Goal: Task Accomplishment & Management: Complete application form

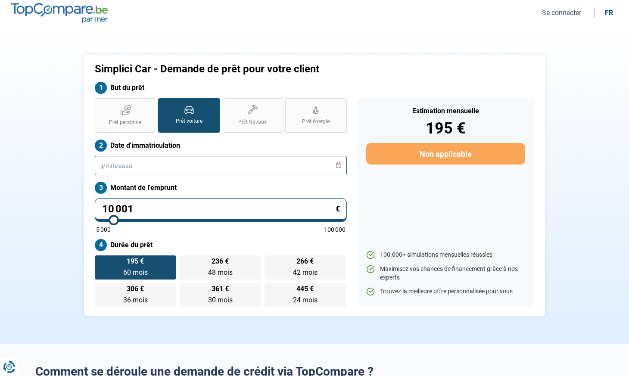
click at [125, 162] on input "text" at bounding box center [221, 165] width 252 height 19
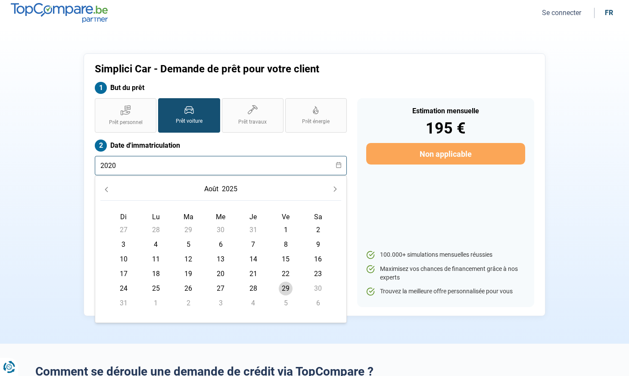
type input "2020"
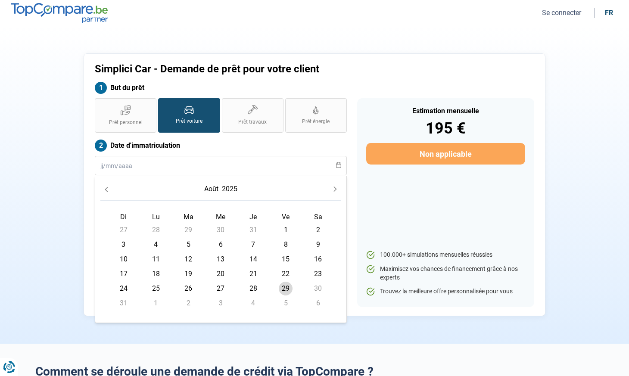
click at [222, 288] on span "27" at bounding box center [221, 289] width 14 height 14
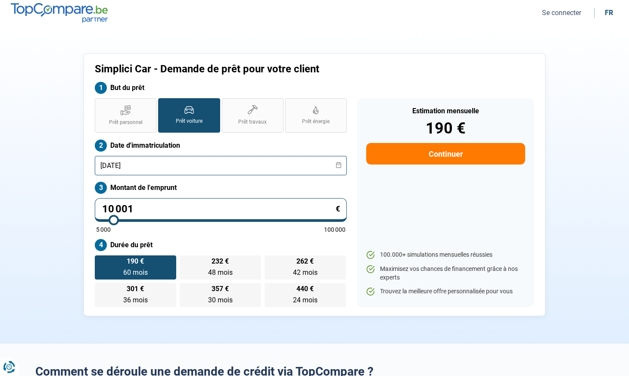
drag, startPoint x: 139, startPoint y: 164, endPoint x: 134, endPoint y: 165, distance: 5.3
click at [134, 165] on input "[DATE]" at bounding box center [221, 165] width 252 height 19
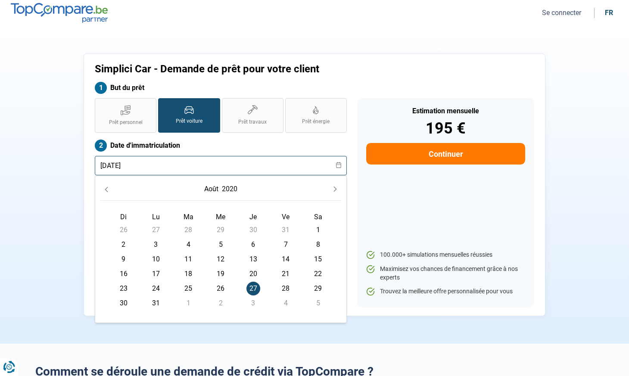
type input "[DATE]"
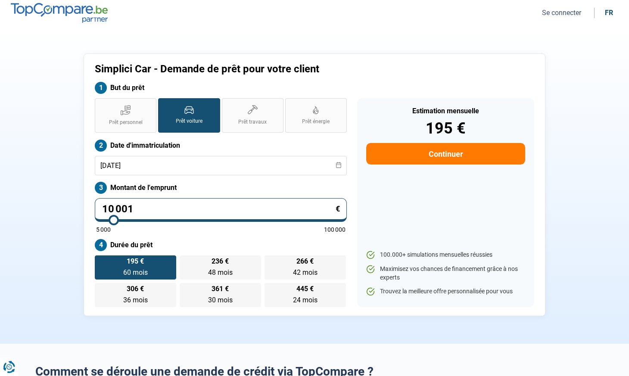
drag, startPoint x: 104, startPoint y: 207, endPoint x: 137, endPoint y: 208, distance: 32.8
click at [137, 208] on input "10 001" at bounding box center [221, 210] width 252 height 24
type input "2"
type input "5000"
type input "23"
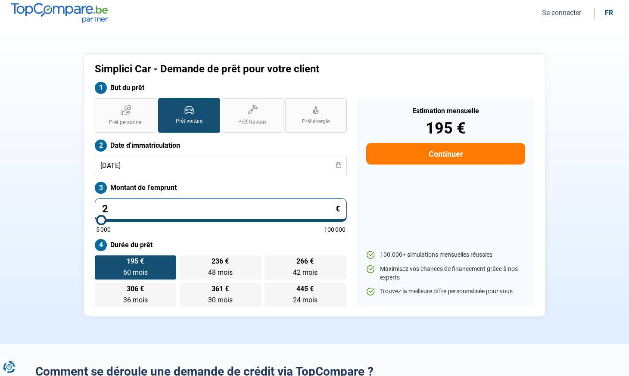
type input "5000"
type input "235"
type input "5000"
type input "2 350"
type input "5000"
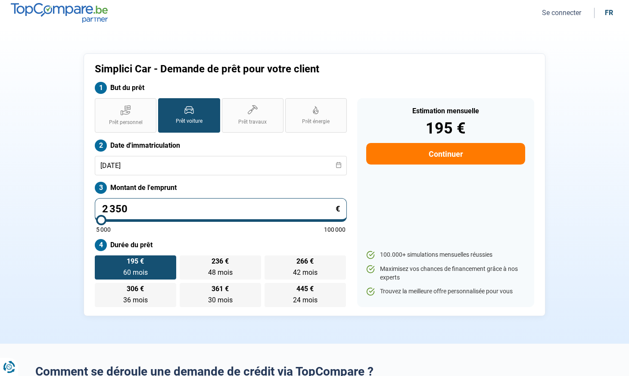
type input "23 500"
type input "23500"
type input "23 500"
click at [219, 235] on div "Prêt personnel Prêt voiture Prêt travaux Prêt énergie Prêt voiture Date d'immat…" at bounding box center [221, 202] width 263 height 209
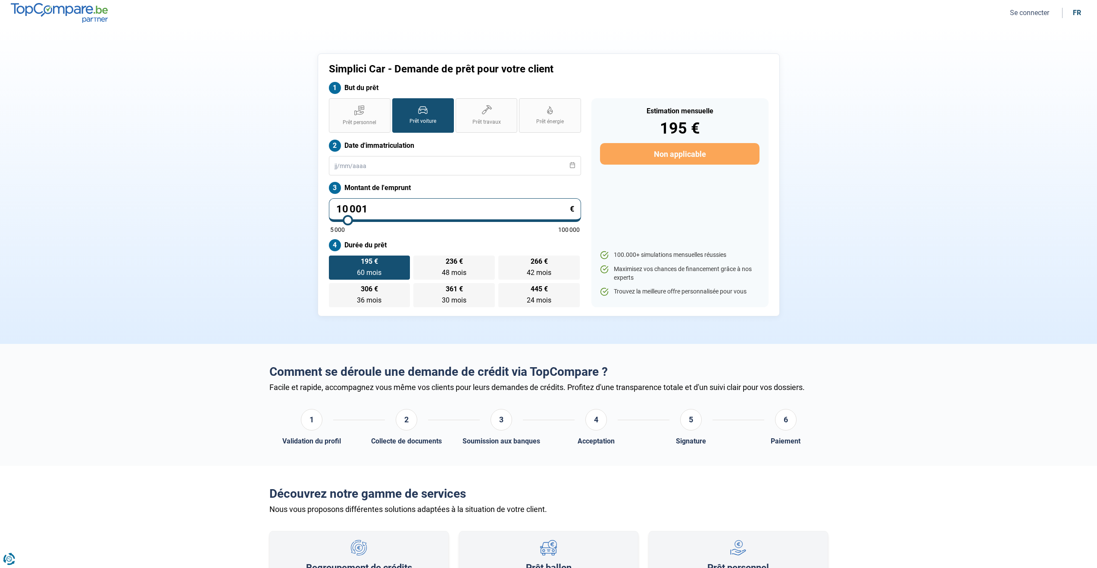
drag, startPoint x: 367, startPoint y: 208, endPoint x: 319, endPoint y: 209, distance: 47.9
click at [319, 209] on div "Simplici Car - Demande de prêt pour votre client But du prêt Prêt personnel Prê…" at bounding box center [549, 184] width 462 height 263
drag, startPoint x: 369, startPoint y: 207, endPoint x: 306, endPoint y: 207, distance: 62.9
click at [306, 207] on div "Simplici Car - Demande de prêt pour votre client But du prêt Prêt personnel Prê…" at bounding box center [548, 184] width 569 height 263
type input "1"
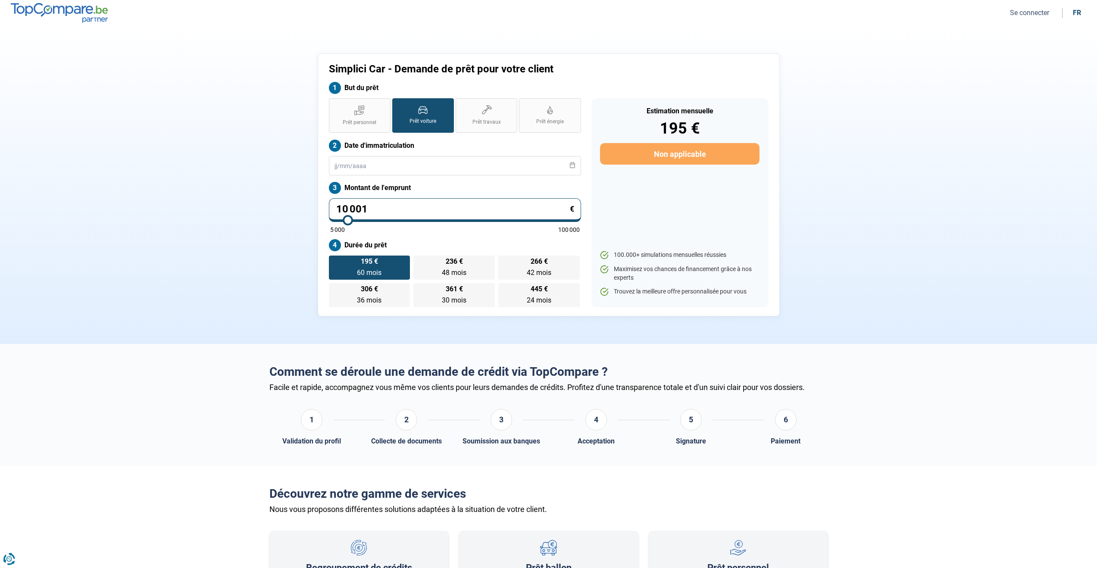
type input "5000"
type input "16"
type input "5000"
type input "160"
type input "5000"
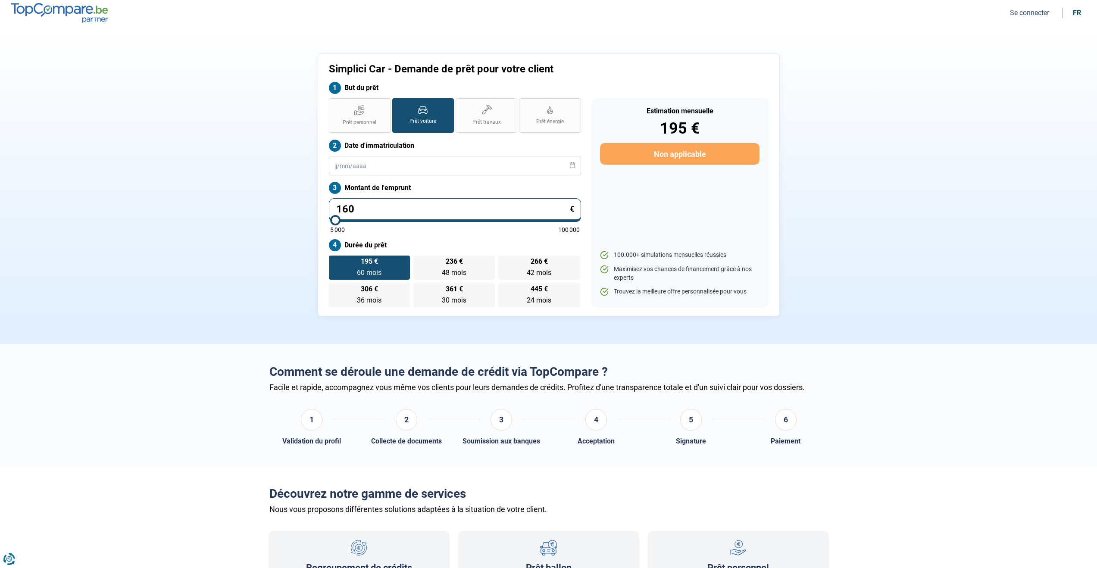
type input "1 600"
type input "5000"
type input "16 000"
type input "16000"
type input "16 000"
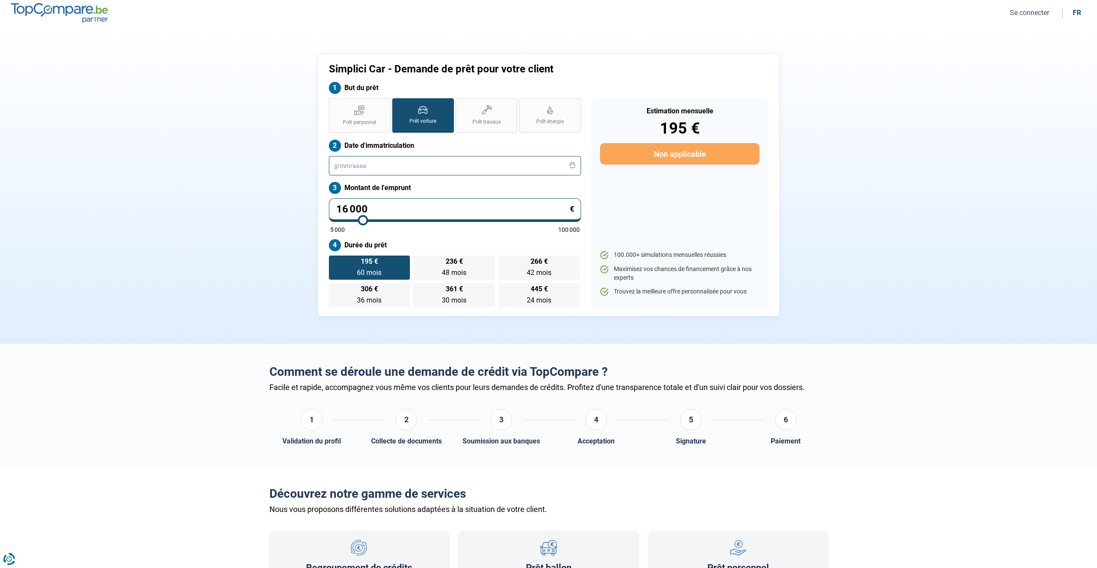
click at [370, 165] on input "text" at bounding box center [455, 165] width 252 height 19
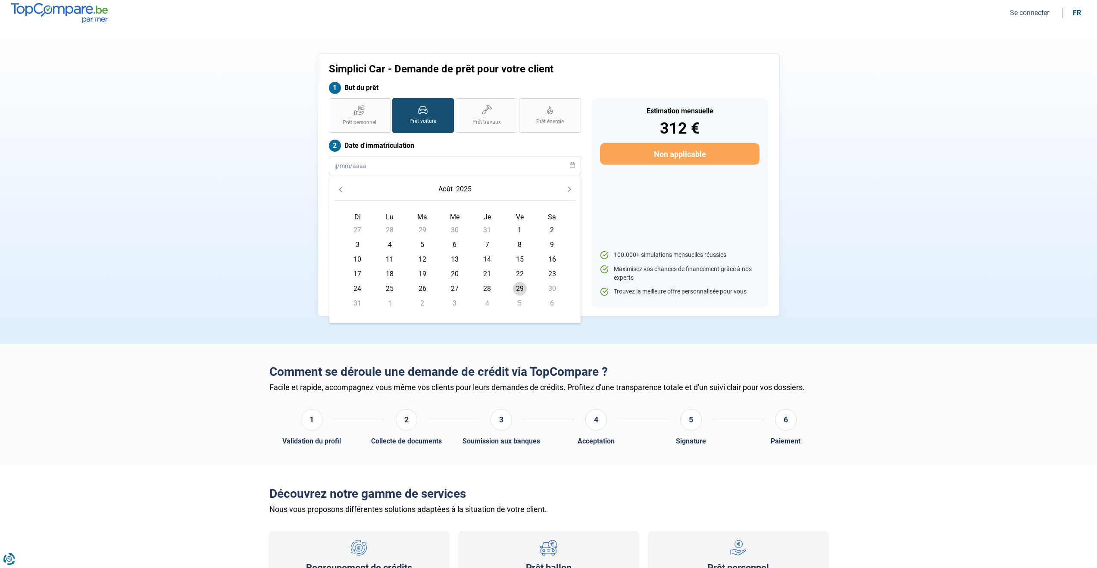
click at [454, 244] on span "6" at bounding box center [455, 245] width 14 height 14
type input "06/08/2025"
radio input "false"
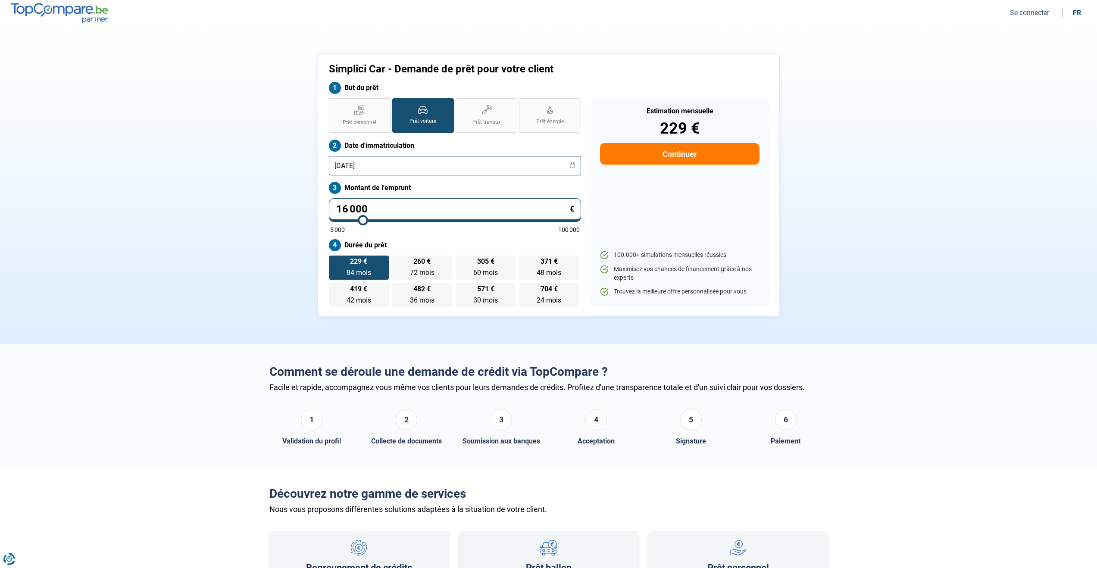
scroll to position [1, 0]
drag, startPoint x: 372, startPoint y: 166, endPoint x: 368, endPoint y: 166, distance: 4.3
click at [368, 166] on input "06/08/2025" at bounding box center [455, 164] width 252 height 19
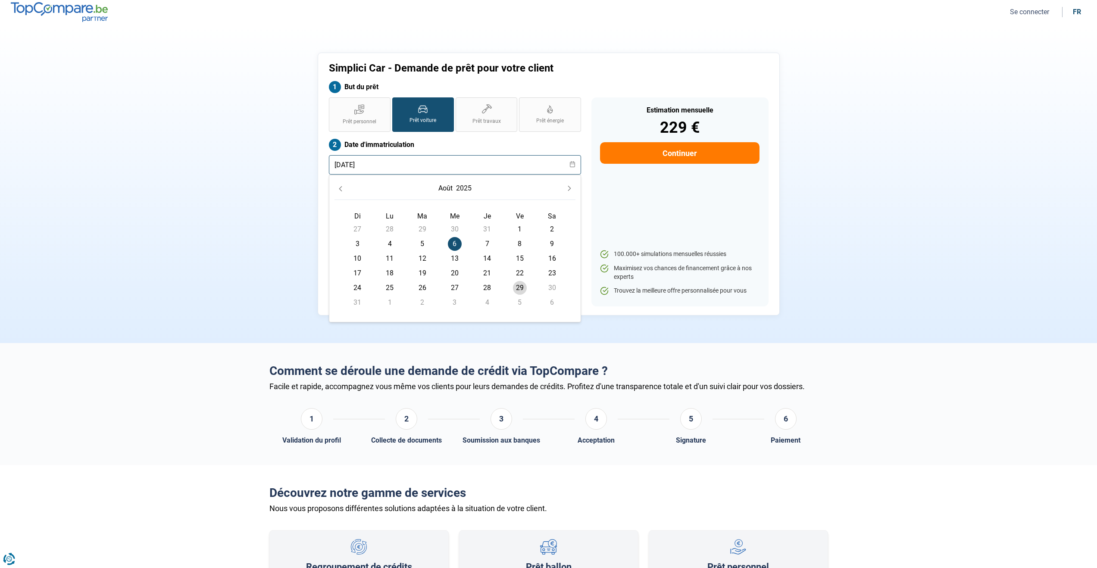
type input "06/08/2020"
radio input "true"
type input "06/08/2020"
click at [472, 141] on label "Date d'immatriculation" at bounding box center [455, 146] width 252 height 12
